Goal: Navigation & Orientation: Find specific page/section

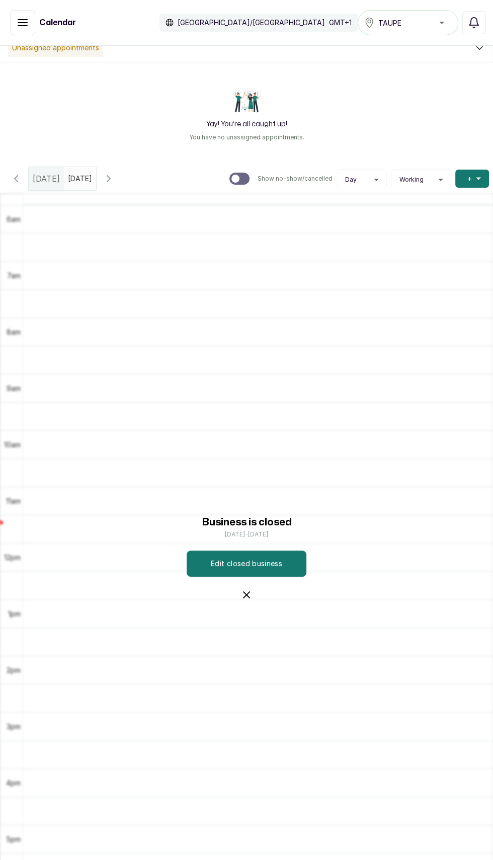
scroll to position [13, 0]
click at [249, 601] on icon "button" at bounding box center [247, 595] width 12 height 12
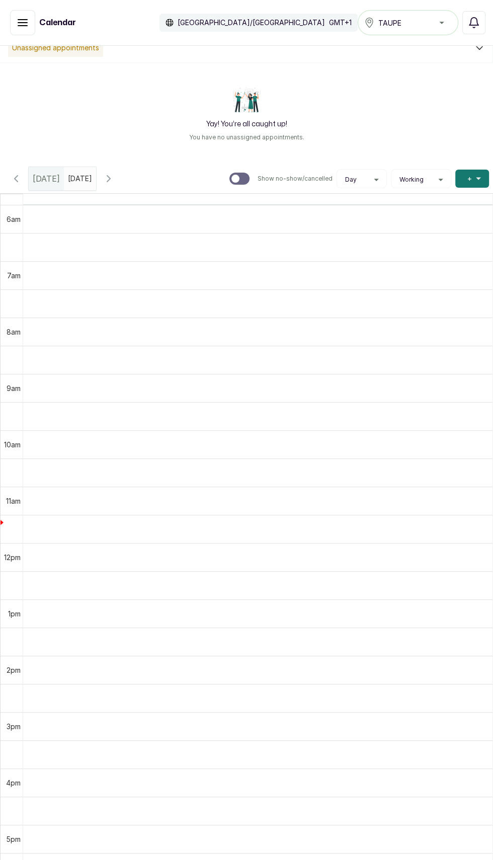
click at [16, 177] on icon "button" at bounding box center [16, 179] width 12 height 12
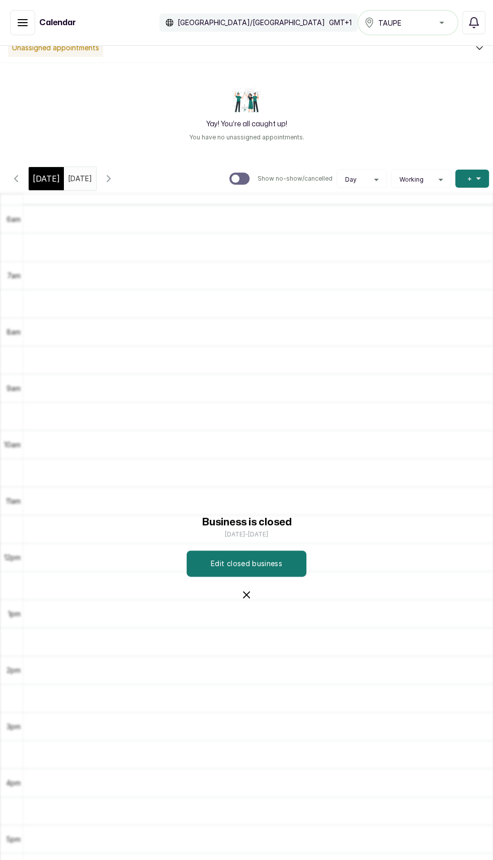
scroll to position [339, 0]
click at [31, 183] on div "[DATE]" at bounding box center [46, 178] width 35 height 23
click at [22, 22] on icon "button" at bounding box center [22, 23] width 9 height 6
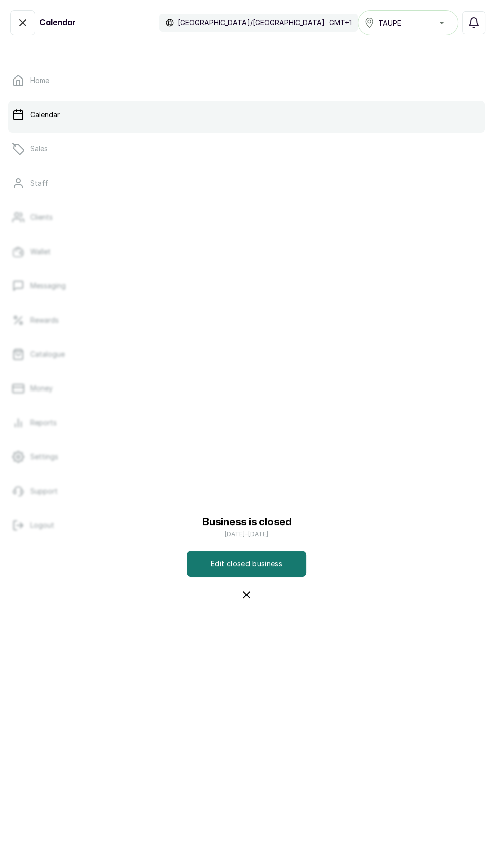
click at [68, 393] on div "Business is closed [DATE] - [DATE] Edit closed business" at bounding box center [246, 557] width 493 height 733
click at [271, 601] on div "Business is closed [DATE] - [DATE] Edit closed business" at bounding box center [246, 557] width 165 height 87
click at [252, 601] on icon "button" at bounding box center [247, 595] width 12 height 12
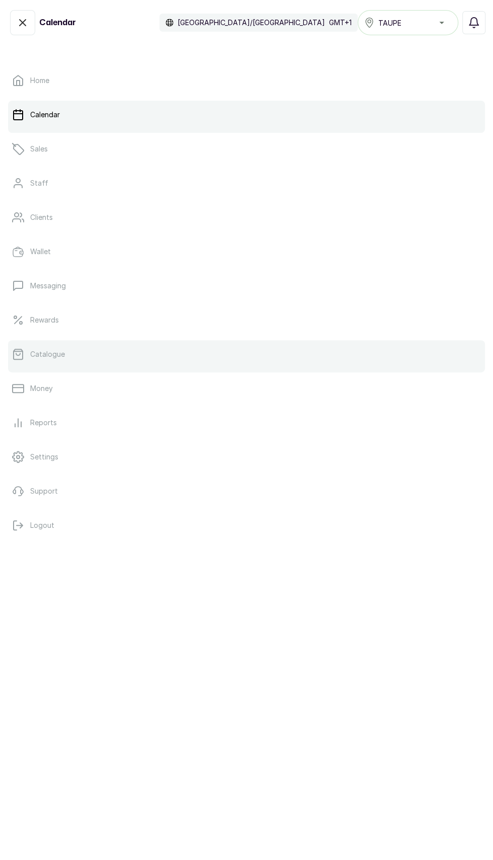
click at [81, 343] on link "Catalogue" at bounding box center [246, 354] width 477 height 28
